Goal: Task Accomplishment & Management: Use online tool/utility

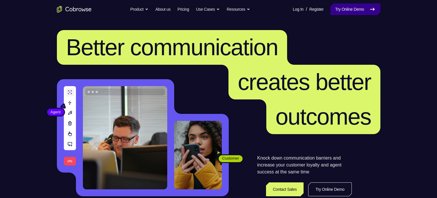
click at [346, 7] on link "Try Online Demo" at bounding box center [355, 9] width 50 height 12
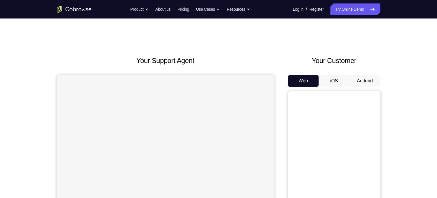
click at [363, 82] on button "Android" at bounding box center [364, 81] width 31 height 12
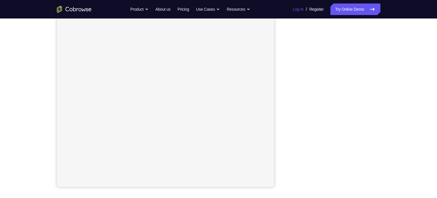
scroll to position [81, 0]
